Goal: Task Accomplishment & Management: Complete application form

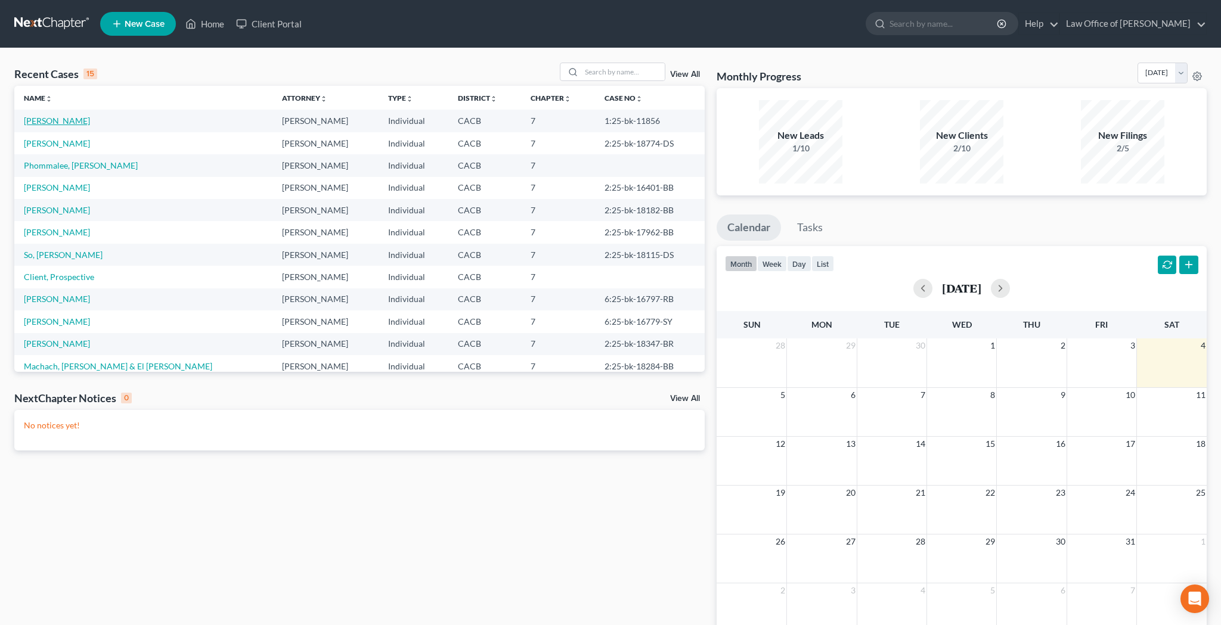
click at [82, 123] on link "[PERSON_NAME]" at bounding box center [57, 121] width 66 height 10
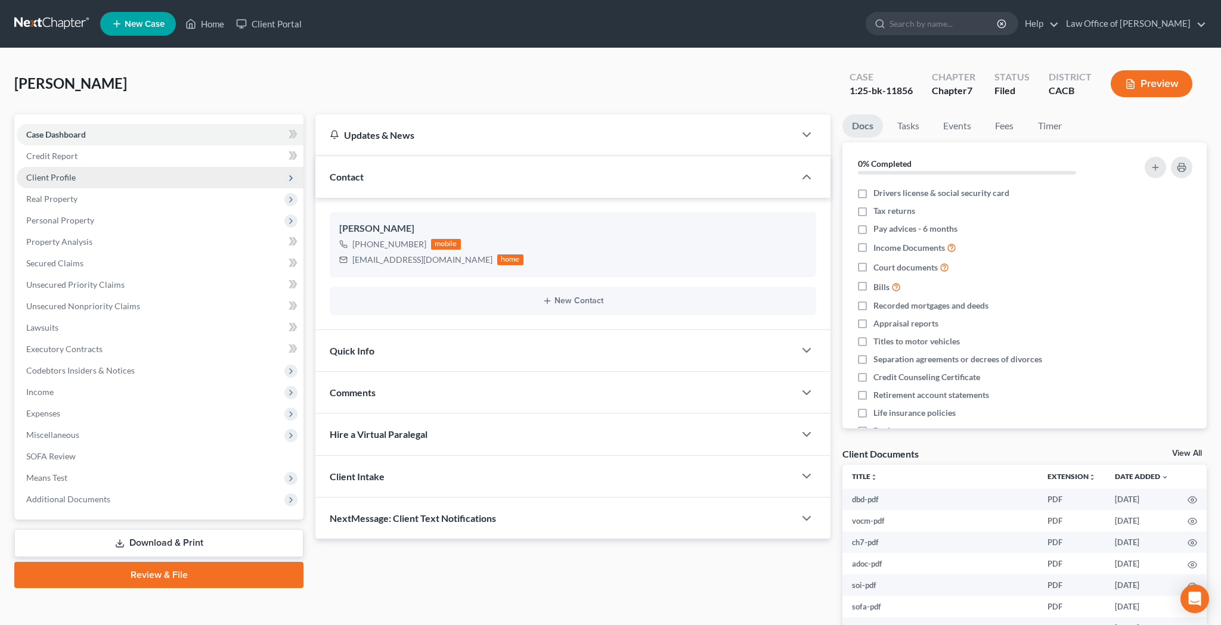
click at [72, 177] on span "Client Profile" at bounding box center [50, 177] width 49 height 10
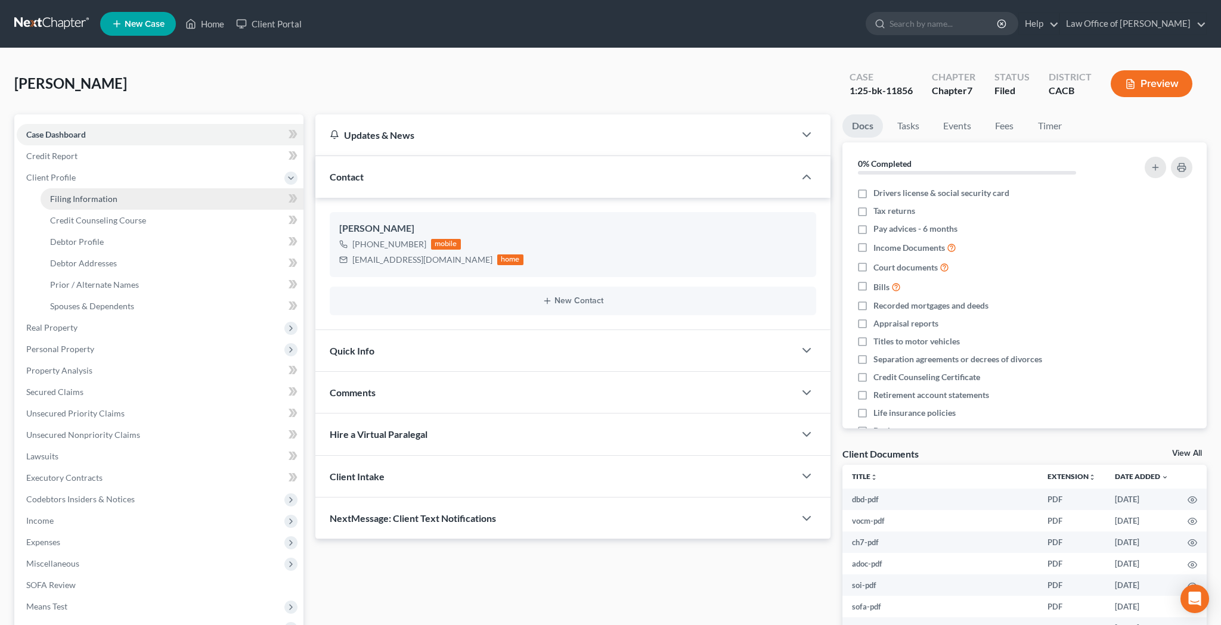
click at [78, 198] on span "Filing Information" at bounding box center [83, 199] width 67 height 10
select select "1"
select select "0"
select select "4"
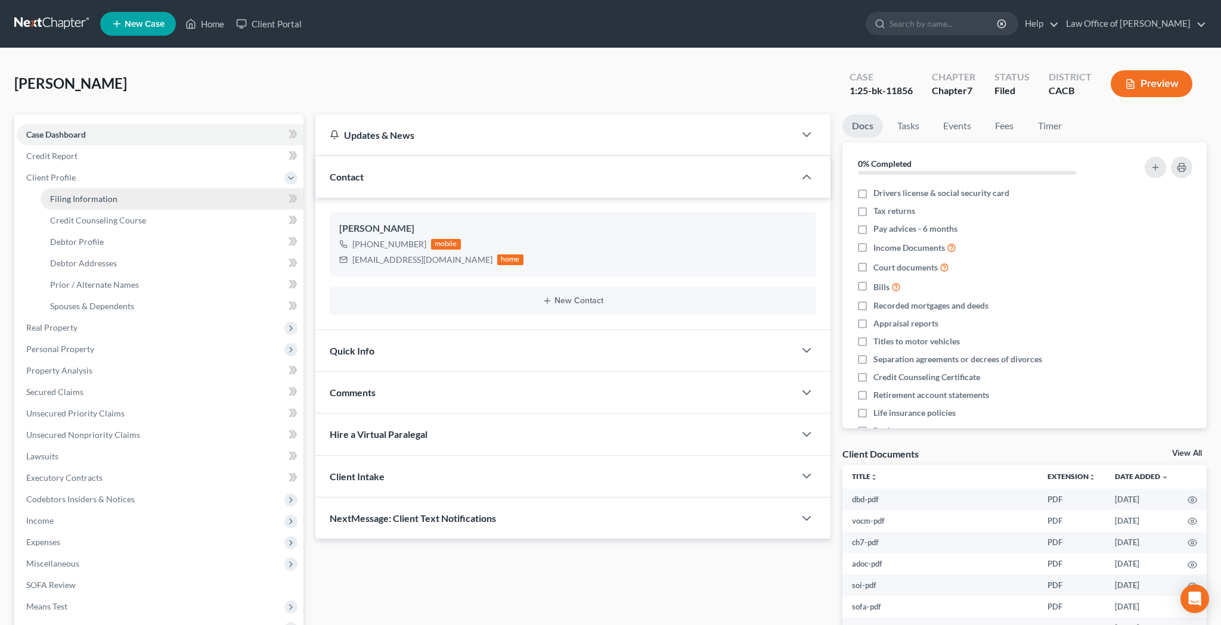
select select "0"
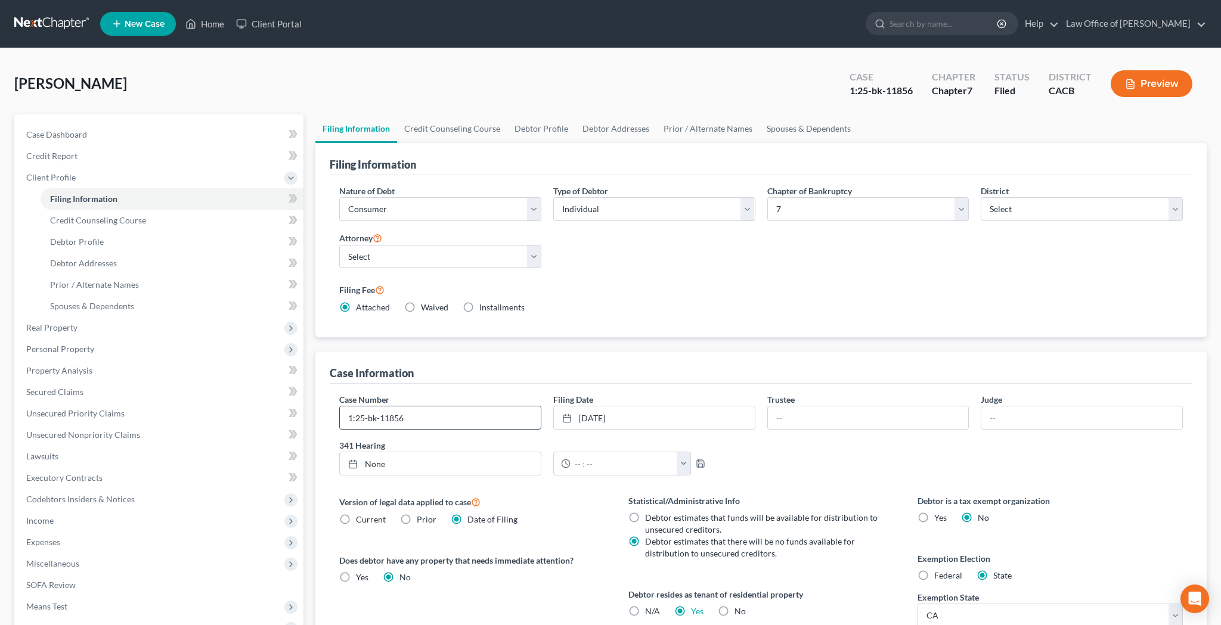
click at [428, 423] on input "1:25-bk-11856" at bounding box center [440, 418] width 201 height 23
type input "1:25-bk-11856-MB"
click at [215, 26] on link "Home" at bounding box center [204, 23] width 51 height 21
